Goal: Check status: Check status

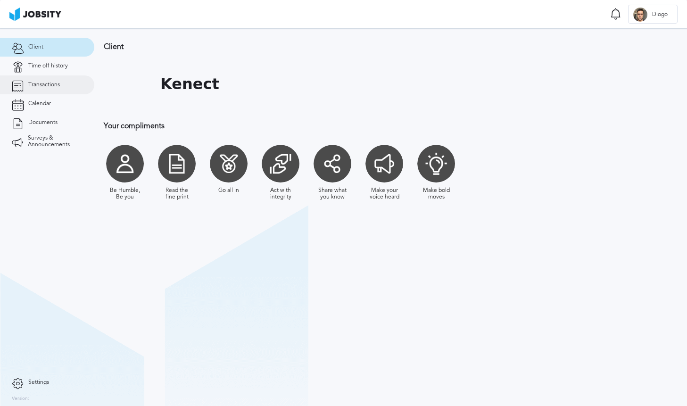
click at [46, 86] on span "Transactions" at bounding box center [44, 85] width 32 height 7
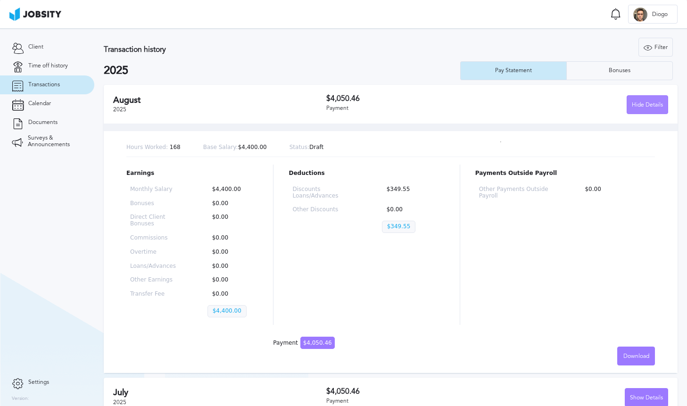
click at [650, 105] on div "Hide Details" at bounding box center [647, 105] width 41 height 19
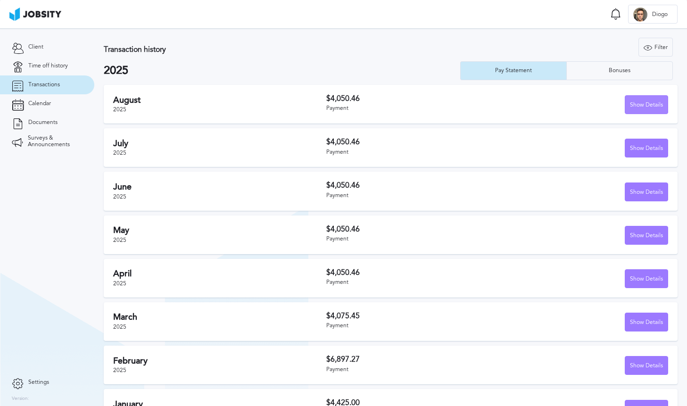
click at [650, 105] on div "Show Details" at bounding box center [646, 105] width 42 height 19
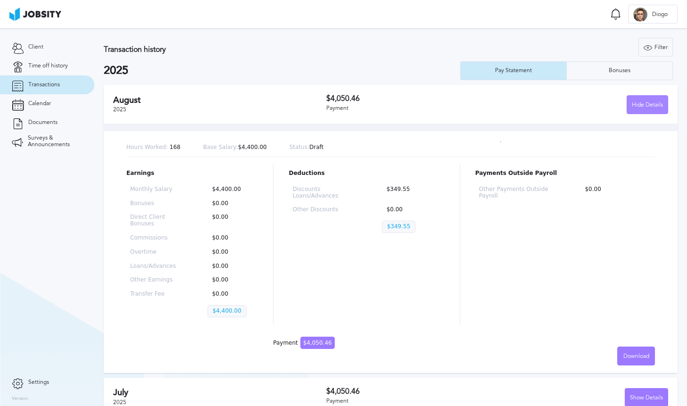
click at [650, 105] on div "Hide Details" at bounding box center [647, 105] width 41 height 19
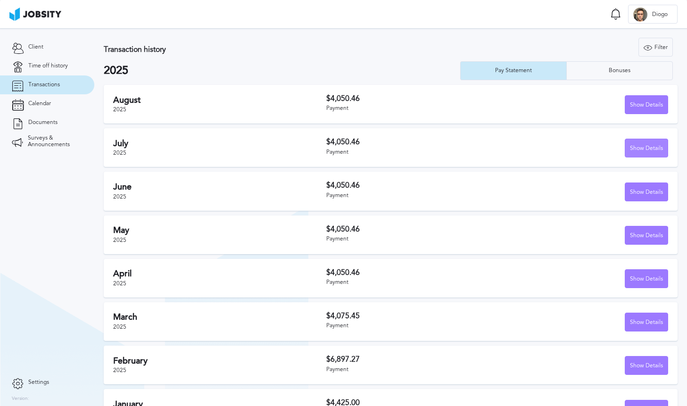
click at [649, 155] on div "Show Details" at bounding box center [646, 148] width 42 height 19
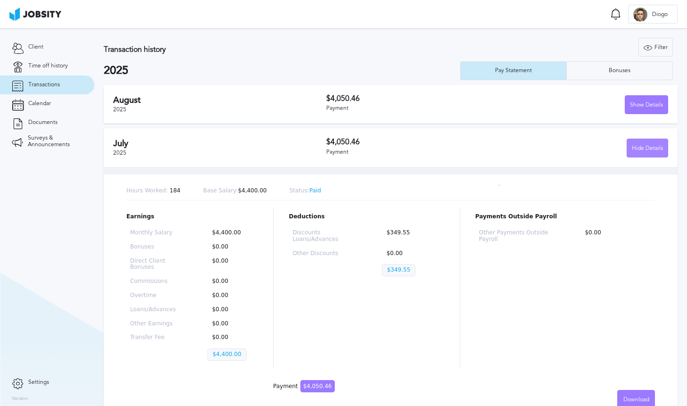
click at [649, 155] on div "Hide Details" at bounding box center [647, 148] width 41 height 19
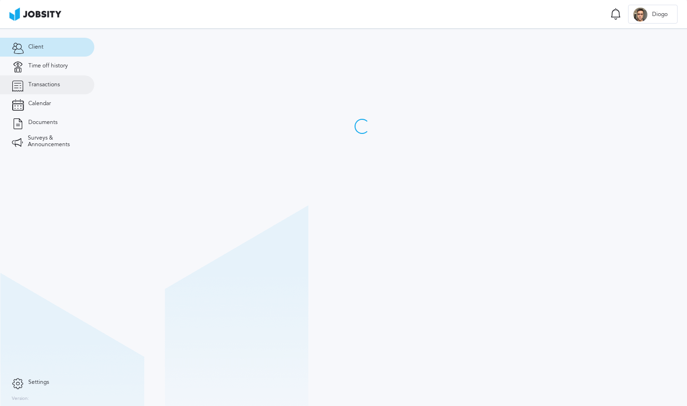
click at [43, 90] on link "Transactions" at bounding box center [47, 84] width 94 height 19
